Goal: Information Seeking & Learning: Learn about a topic

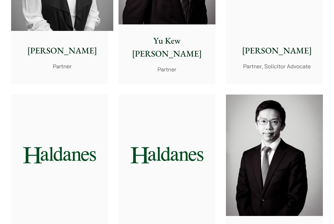
scroll to position [629, 0]
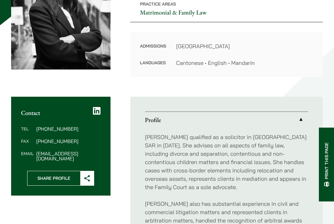
scroll to position [118, 0]
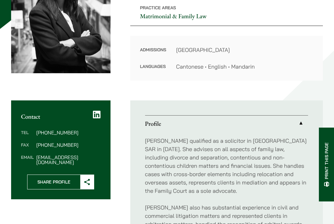
drag, startPoint x: 74, startPoint y: 74, endPoint x: 5, endPoint y: 69, distance: 69.0
click at [5, 69] on div "Home » Lawyers » Danika Chui Danika Chui Associate Practice Areas Matrimonial &…" at bounding box center [167, 119] width 334 height 341
copy h1 "Danika Chui"
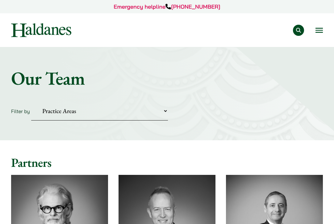
scroll to position [629, 0]
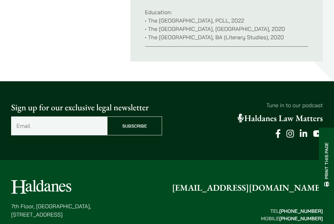
scroll to position [376, 0]
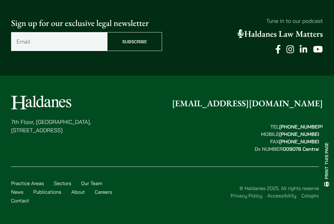
scroll to position [447, 0]
